Goal: Transaction & Acquisition: Obtain resource

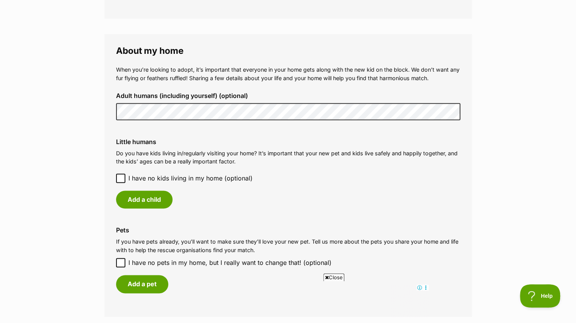
scroll to position [542, 0]
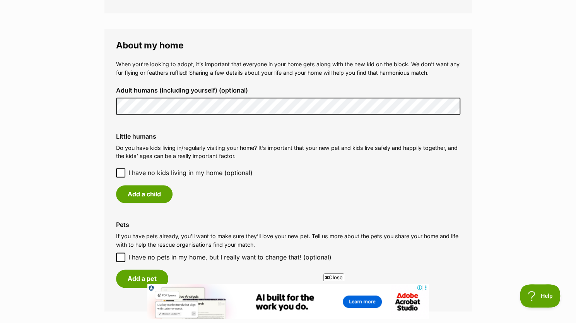
click at [121, 172] on icon at bounding box center [120, 172] width 5 height 3
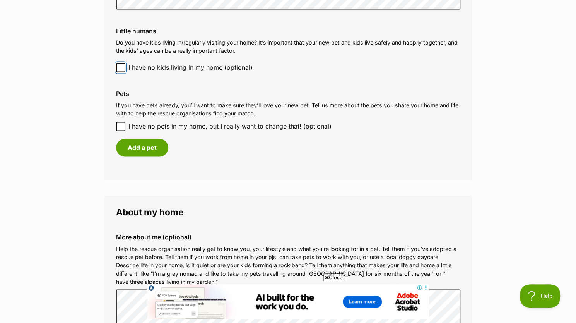
scroll to position [658, 0]
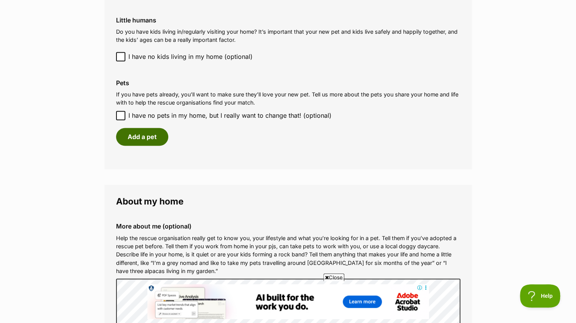
click at [147, 137] on button "Add a pet" at bounding box center [142, 137] width 52 height 18
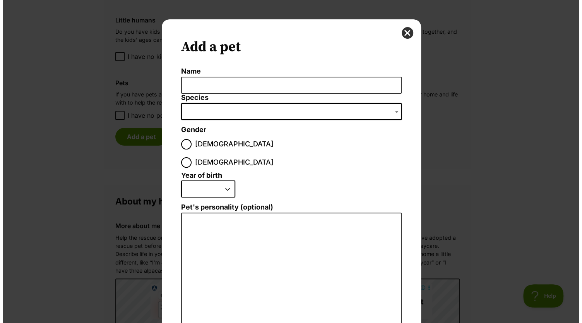
scroll to position [0, 0]
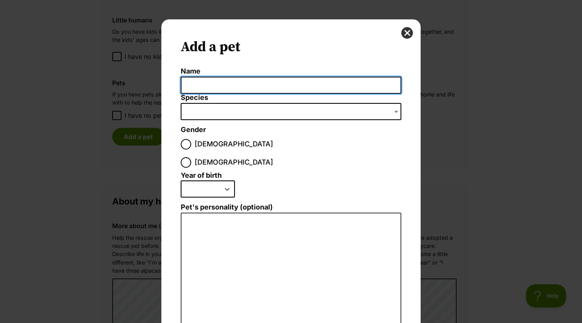
click at [208, 82] on input "Name" at bounding box center [291, 85] width 221 height 17
type input "Mishi"
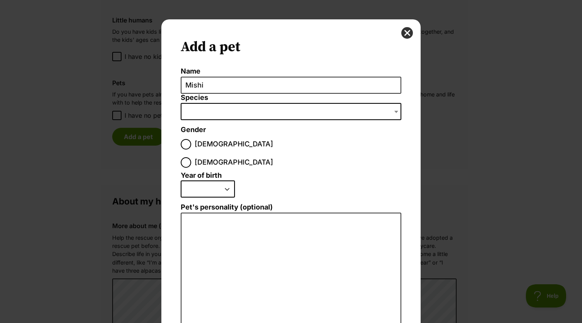
click at [217, 105] on span "Dialog Window - Close (Press escape to close)" at bounding box center [291, 111] width 221 height 17
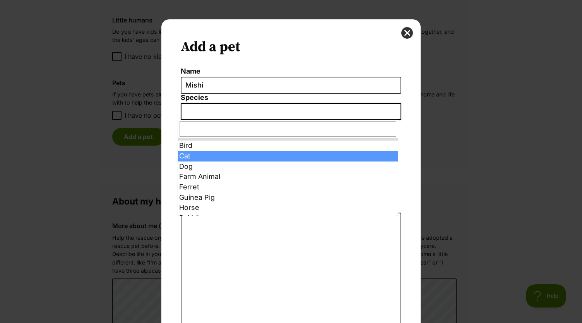
select select "2"
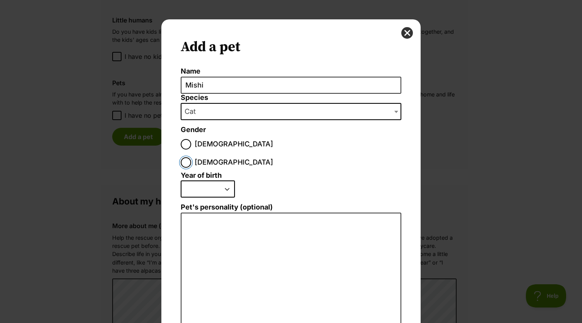
click at [191, 157] on input "Female" at bounding box center [186, 162] width 10 height 10
radio input "true"
click at [222, 180] on select "2025 2024 2023 2022 2021 2020 2019 2018 2017 2016 2015 2014 2013 2012 2011 2010…" at bounding box center [208, 188] width 54 height 17
select select "2009"
click at [181, 180] on select "2025 2024 2023 2022 2021 2020 2019 2018 2017 2016 2015 2014 2013 2012 2011 2010…" at bounding box center [208, 188] width 54 height 17
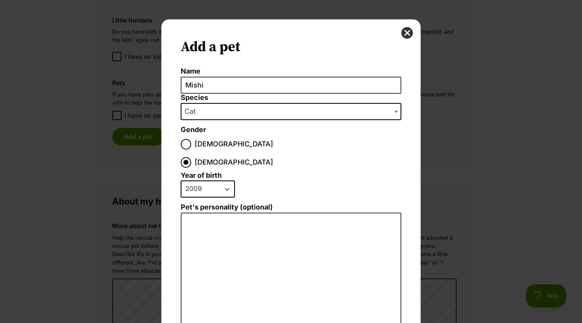
click at [317, 151] on ol "Name Mishi Species Bird Cat Dog Farm Animal Ferret Guinea Pig Horse Rabbit Rept…" at bounding box center [291, 224] width 221 height 314
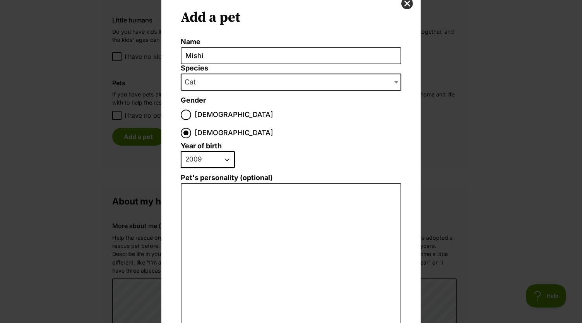
scroll to position [91, 0]
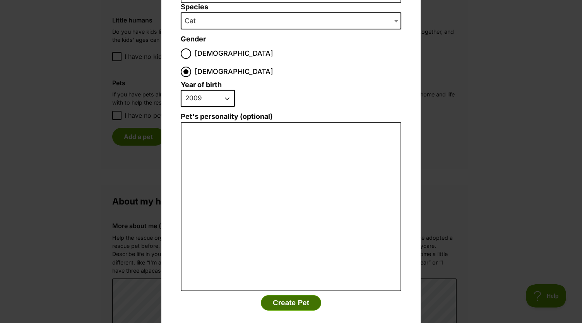
click at [294, 295] on button "Create Pet" at bounding box center [291, 302] width 60 height 15
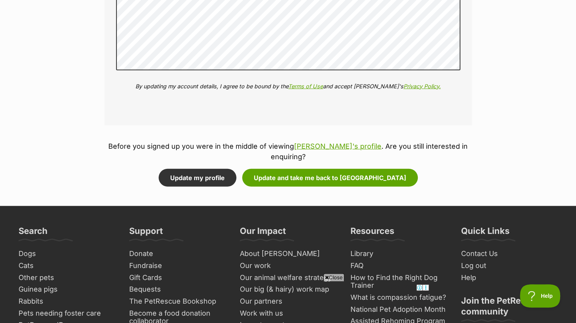
scroll to position [1007, 0]
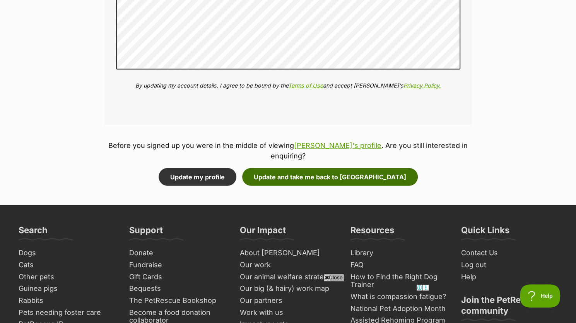
click at [311, 178] on button "Update and take me back to Dingpants" at bounding box center [330, 177] width 176 height 18
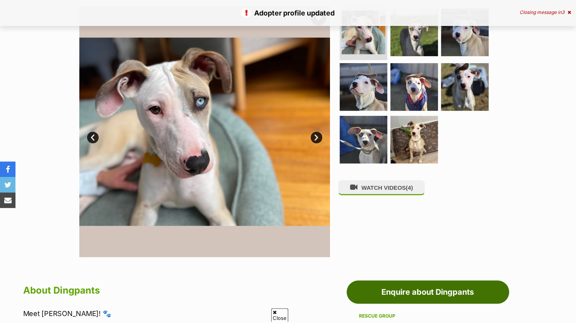
scroll to position [194, 0]
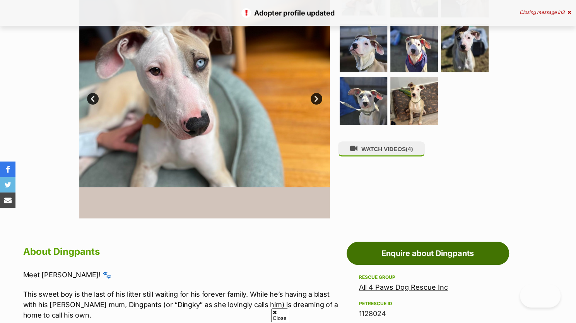
click at [441, 252] on link "Enquire about Dingpants" at bounding box center [428, 253] width 163 height 23
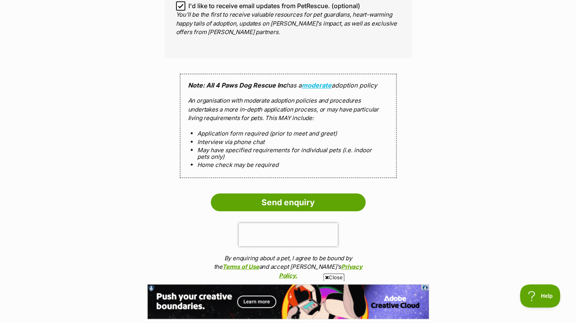
scroll to position [774, 0]
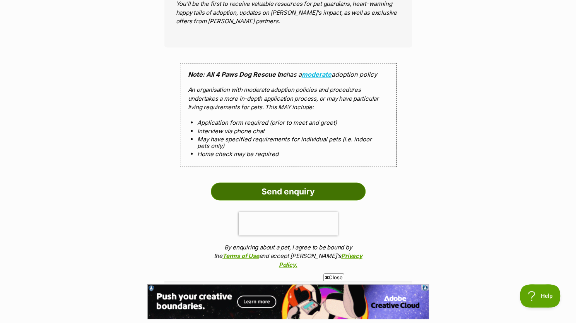
click at [315, 182] on input "Send enquiry" at bounding box center [288, 191] width 155 height 18
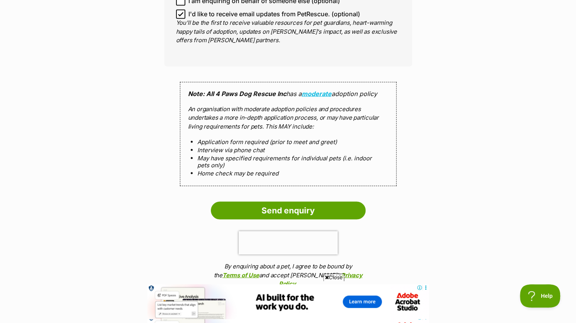
scroll to position [774, 0]
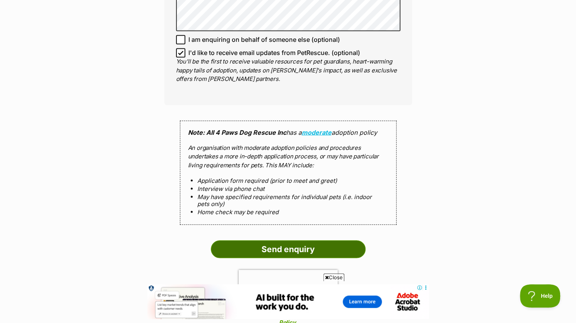
click at [319, 242] on input "Send enquiry" at bounding box center [288, 249] width 155 height 18
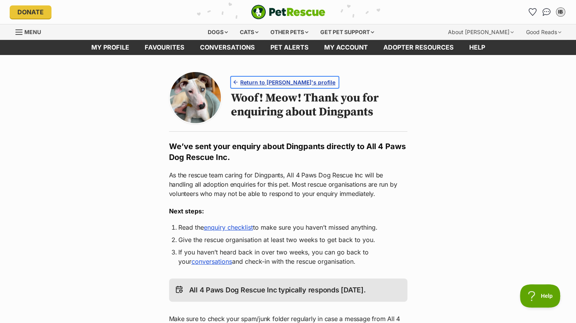
click at [259, 84] on span "Return to [PERSON_NAME]'s profile" at bounding box center [287, 82] width 95 height 8
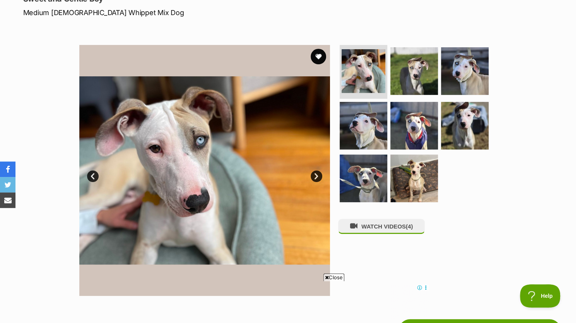
click at [317, 175] on link "Next" at bounding box center [317, 176] width 12 height 12
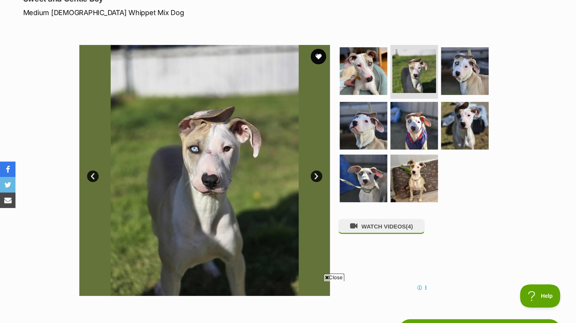
click at [317, 175] on link "Next" at bounding box center [317, 176] width 12 height 12
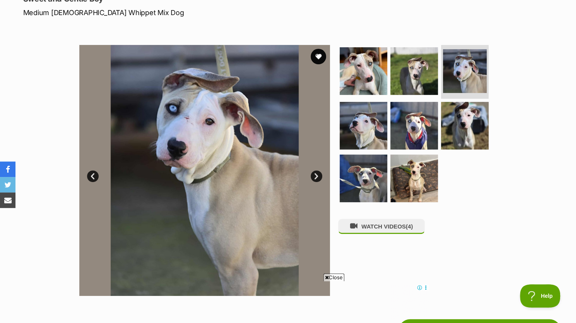
click at [317, 175] on link "Next" at bounding box center [317, 176] width 12 height 12
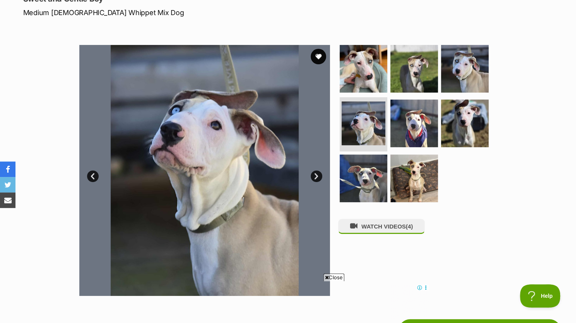
click at [317, 175] on link "Next" at bounding box center [317, 176] width 12 height 12
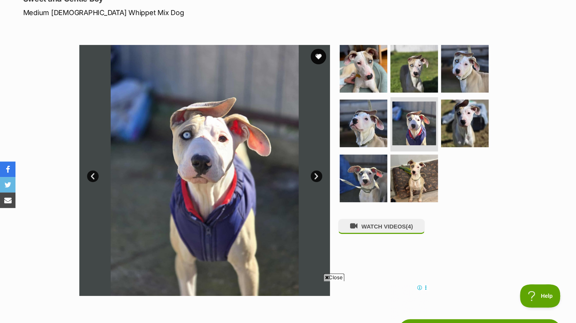
click at [317, 175] on link "Next" at bounding box center [317, 176] width 12 height 12
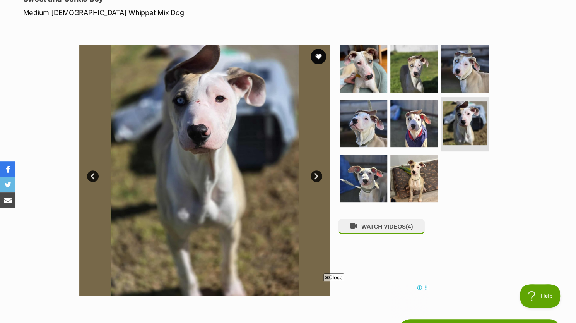
click at [317, 175] on link "Next" at bounding box center [317, 176] width 12 height 12
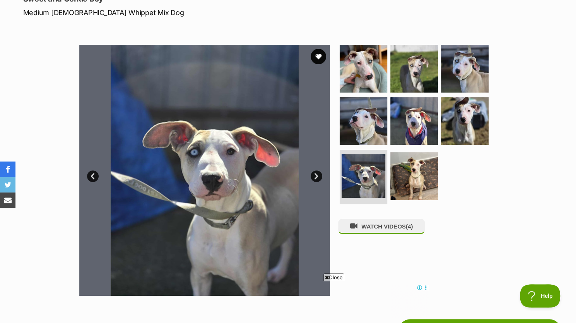
click at [317, 175] on link "Next" at bounding box center [317, 176] width 12 height 12
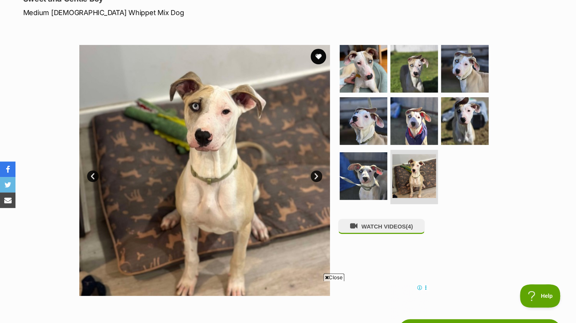
click at [317, 175] on link "Next" at bounding box center [317, 176] width 12 height 12
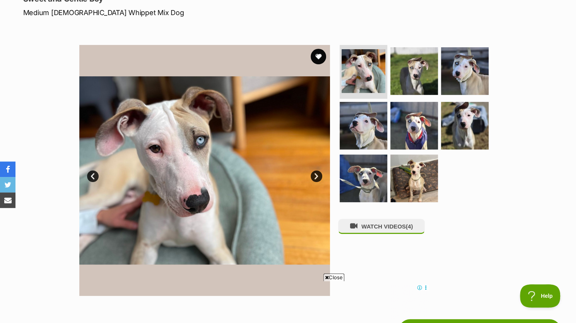
click at [317, 175] on link "Next" at bounding box center [317, 176] width 12 height 12
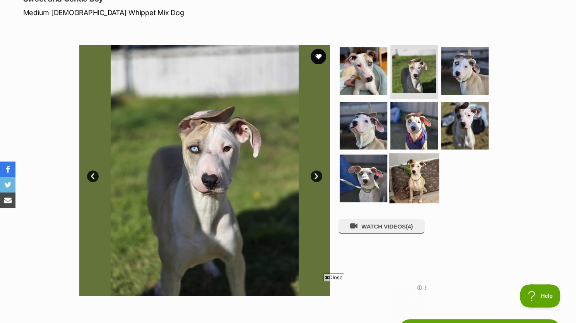
click at [415, 172] on img at bounding box center [414, 178] width 50 height 50
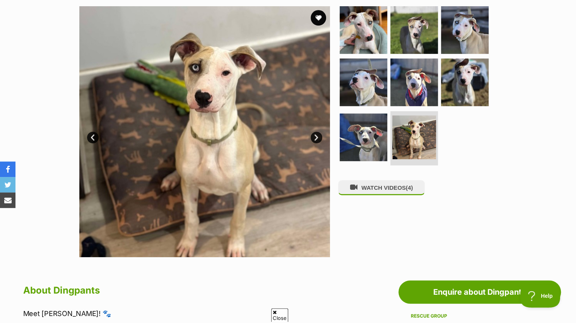
click at [311, 142] on img at bounding box center [204, 131] width 251 height 251
click at [314, 134] on link "Next" at bounding box center [317, 138] width 12 height 12
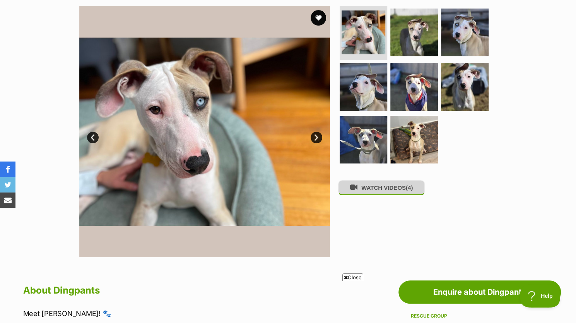
click at [417, 189] on button "WATCH VIDEOS (4)" at bounding box center [381, 187] width 87 height 15
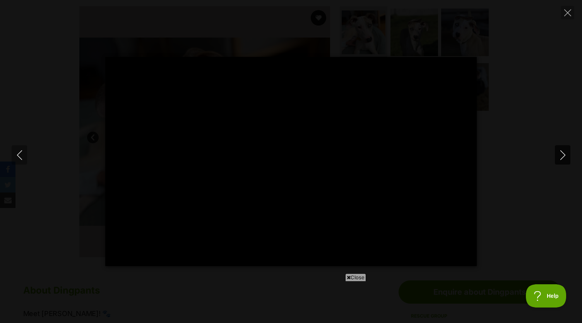
click at [566, 151] on icon "Next" at bounding box center [563, 155] width 10 height 10
type input "92.57"
click at [564, 152] on icon "Next" at bounding box center [563, 155] width 10 height 10
type input "100"
click at [562, 155] on icon "Next" at bounding box center [563, 155] width 10 height 10
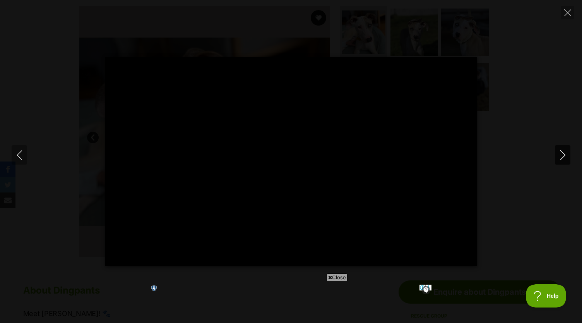
type input "59.82"
click at [570, 16] on button "Close" at bounding box center [568, 13] width 14 height 14
type input "93.11"
